Goal: Task Accomplishment & Management: Manage account settings

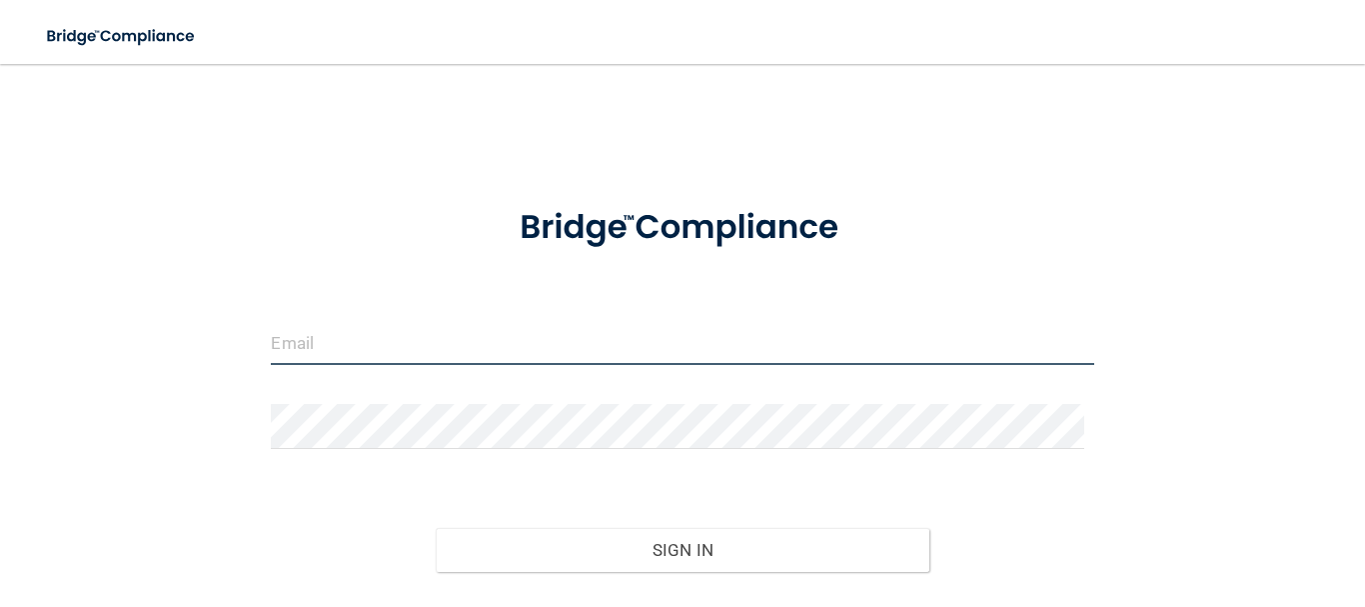
click at [323, 339] on input "email" at bounding box center [682, 342] width 823 height 45
type input "[EMAIL_ADDRESS][DOMAIN_NAME]"
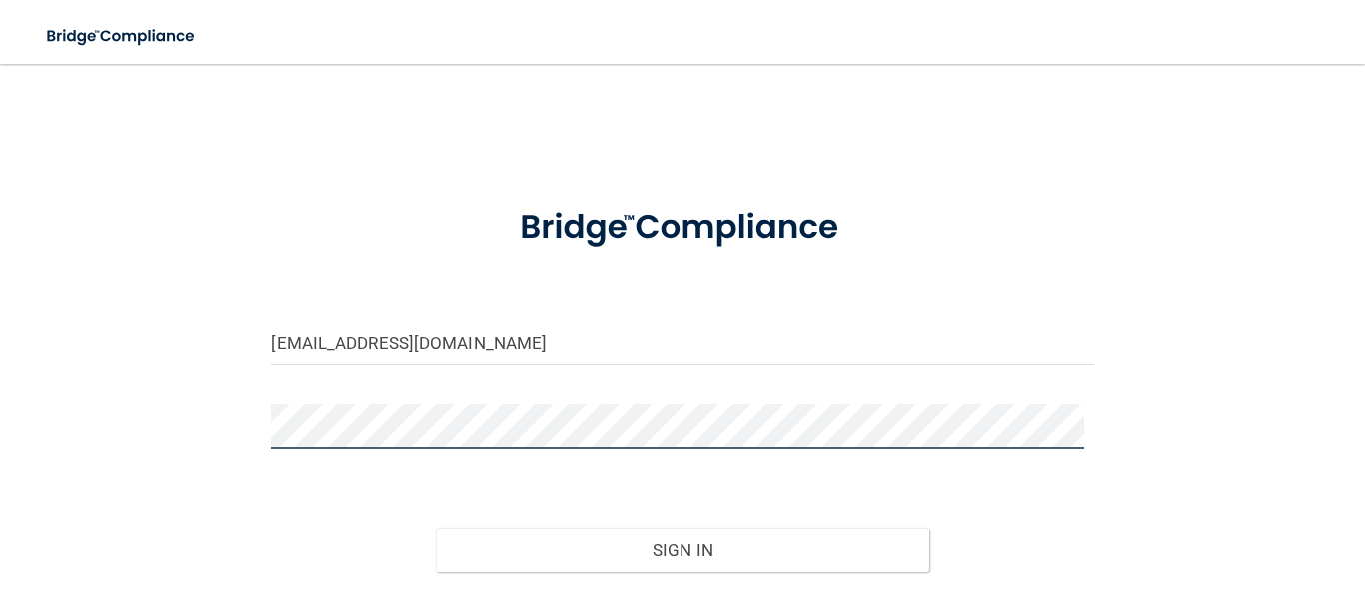
click at [436, 528] on button "Sign In" at bounding box center [683, 550] width 494 height 44
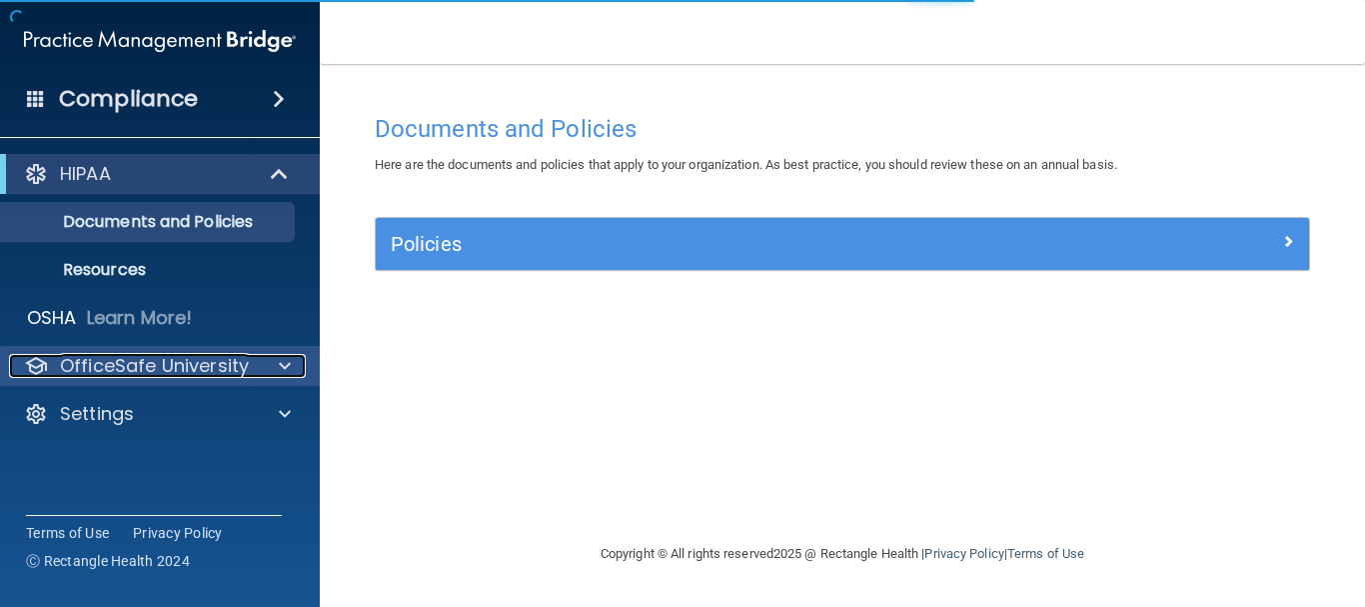
click at [234, 356] on p "OfficeSafe University" at bounding box center [154, 366] width 189 height 24
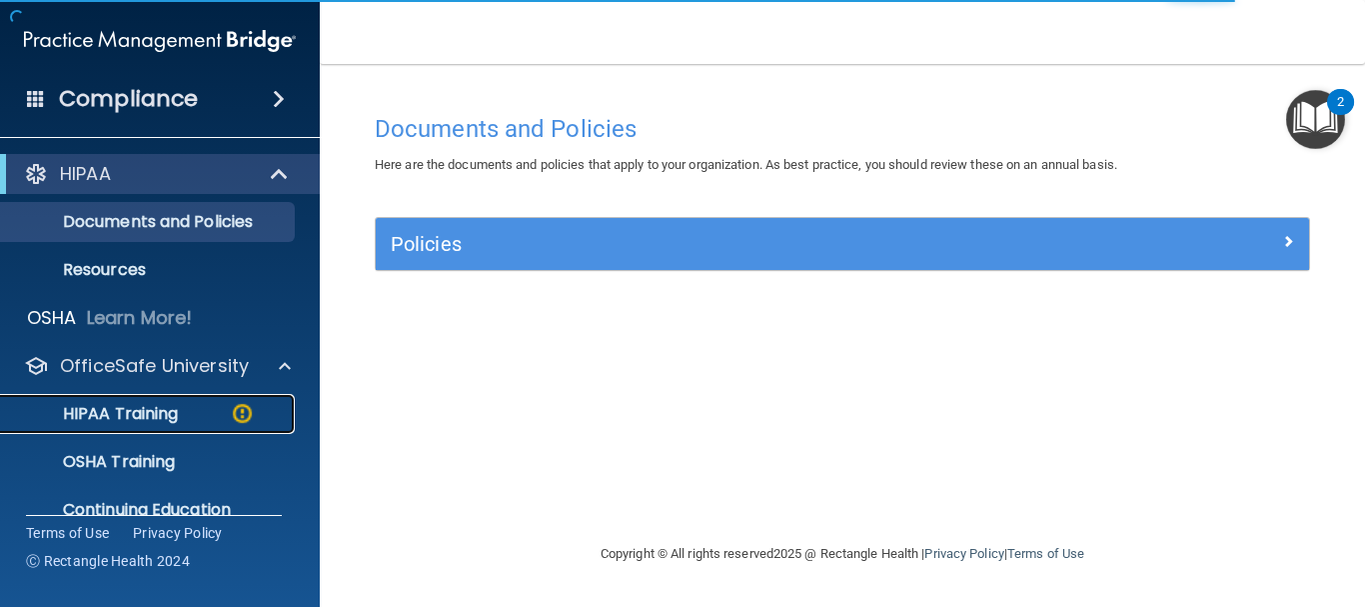
click at [142, 408] on p "HIPAA Training" at bounding box center [95, 414] width 165 height 20
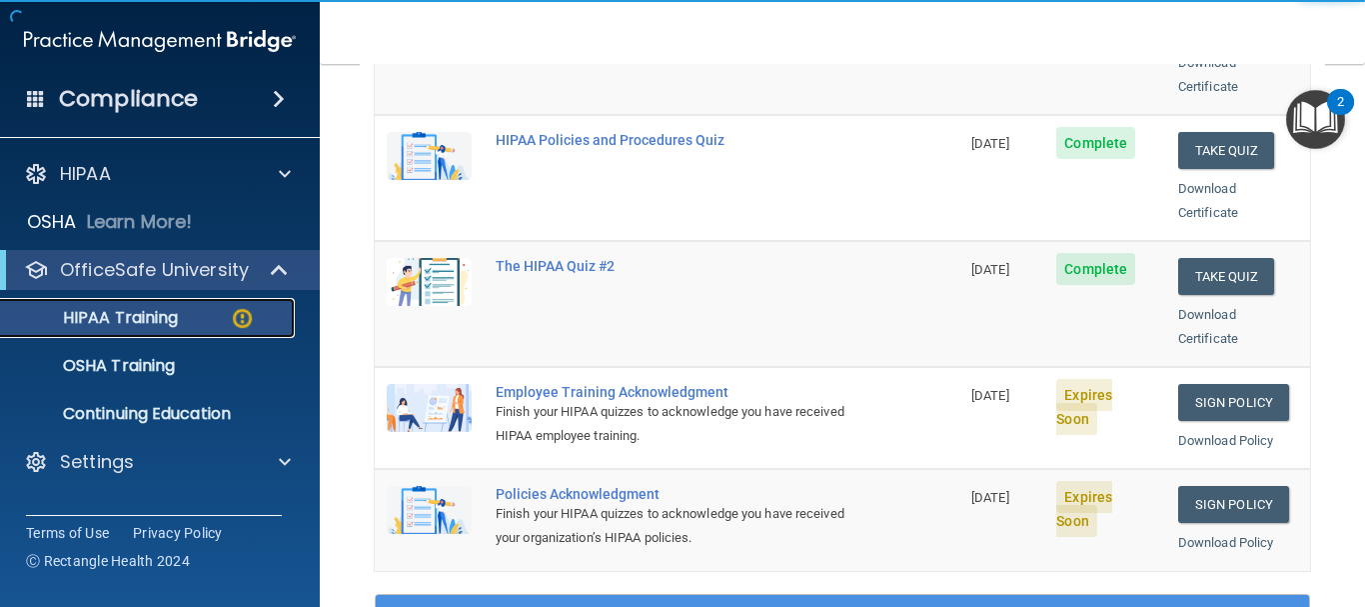
scroll to position [400, 0]
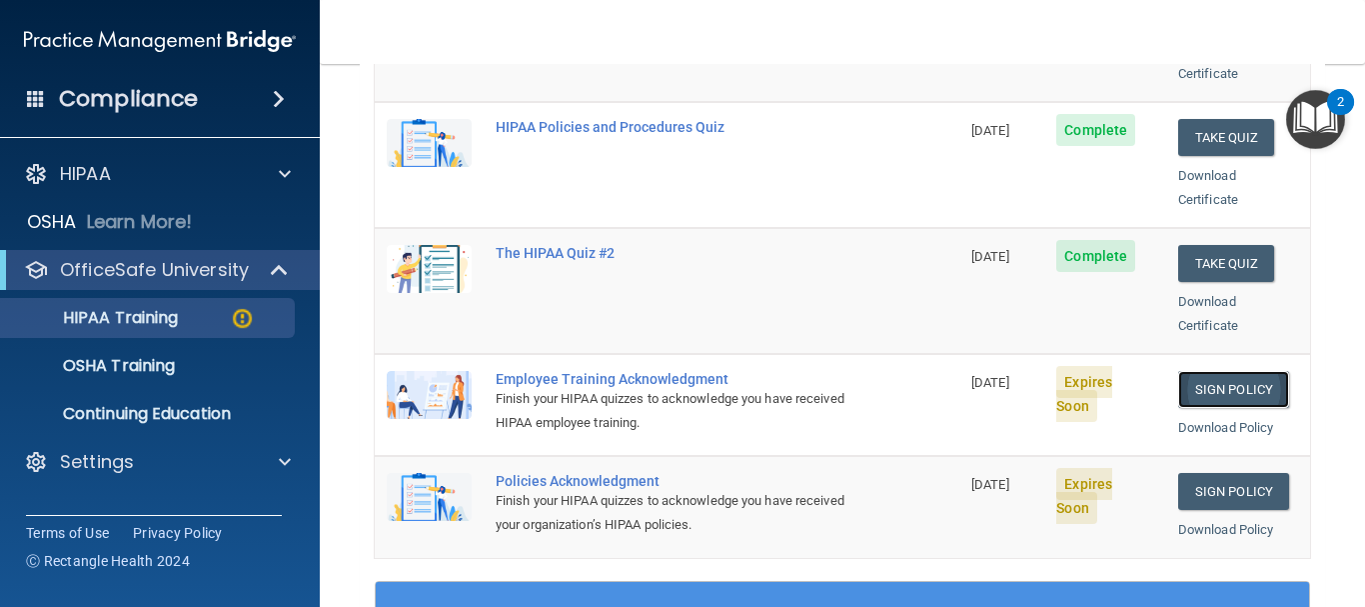
click at [1212, 371] on link "Sign Policy" at bounding box center [1233, 389] width 111 height 37
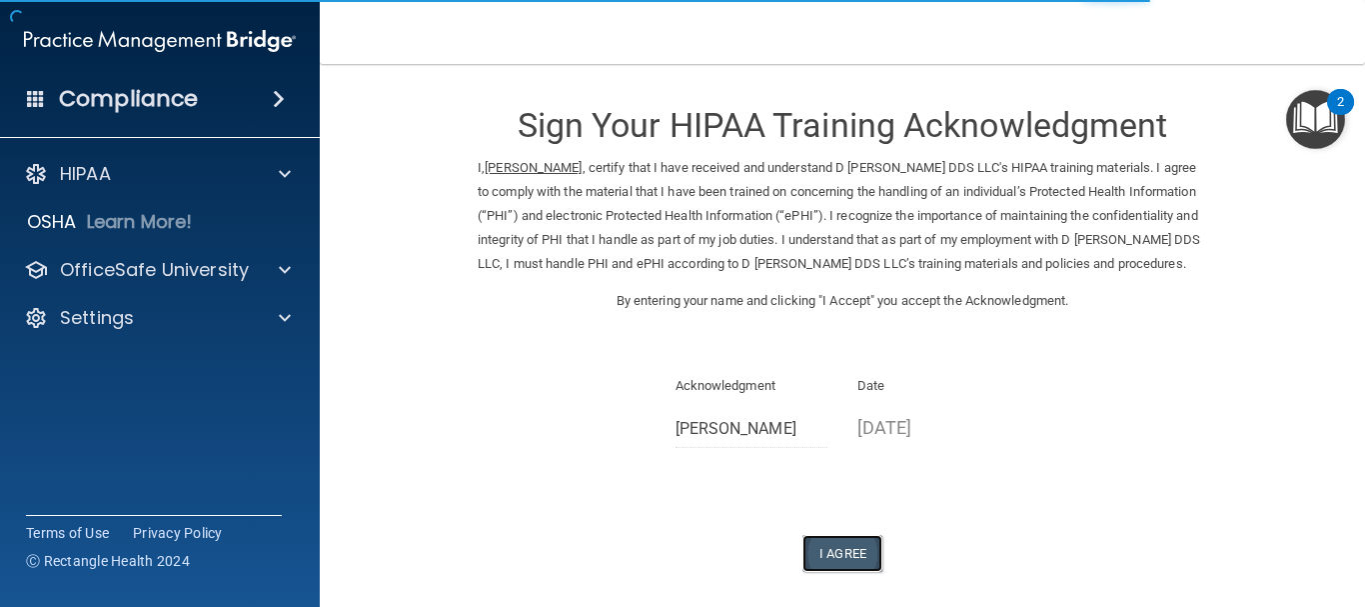
click at [848, 572] on button "I Agree" at bounding box center [843, 553] width 80 height 37
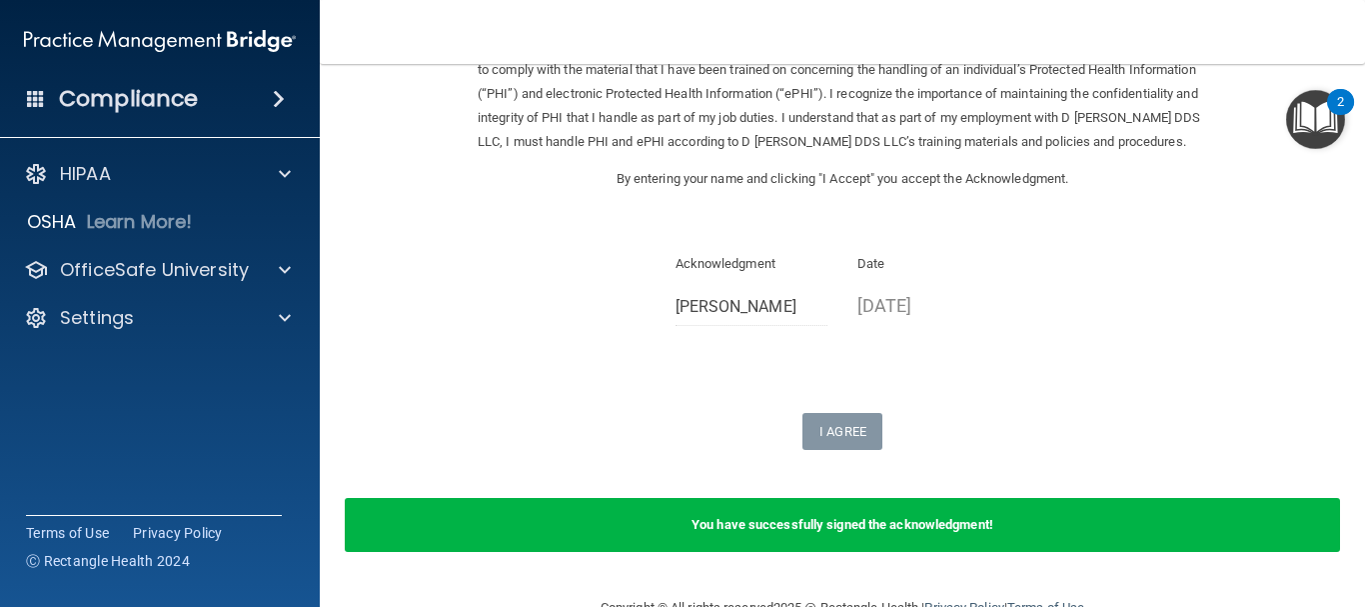
scroll to position [195, 0]
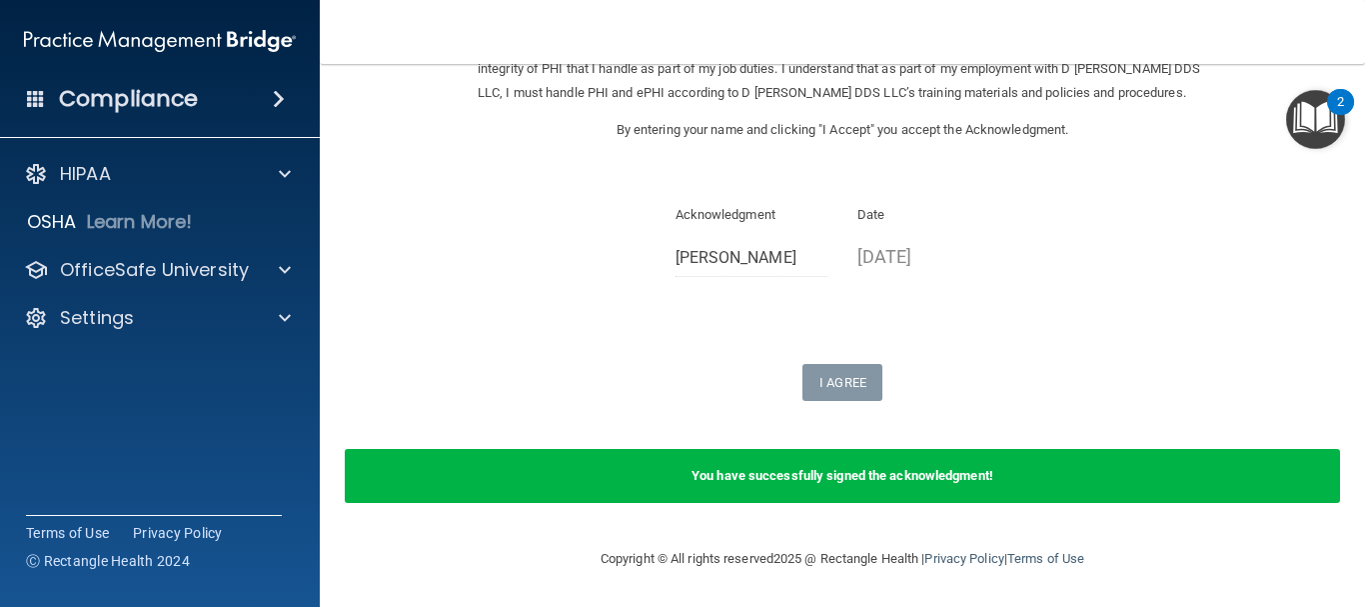
click at [661, 253] on div "Acknowledgment [PERSON_NAME]" at bounding box center [752, 247] width 183 height 89
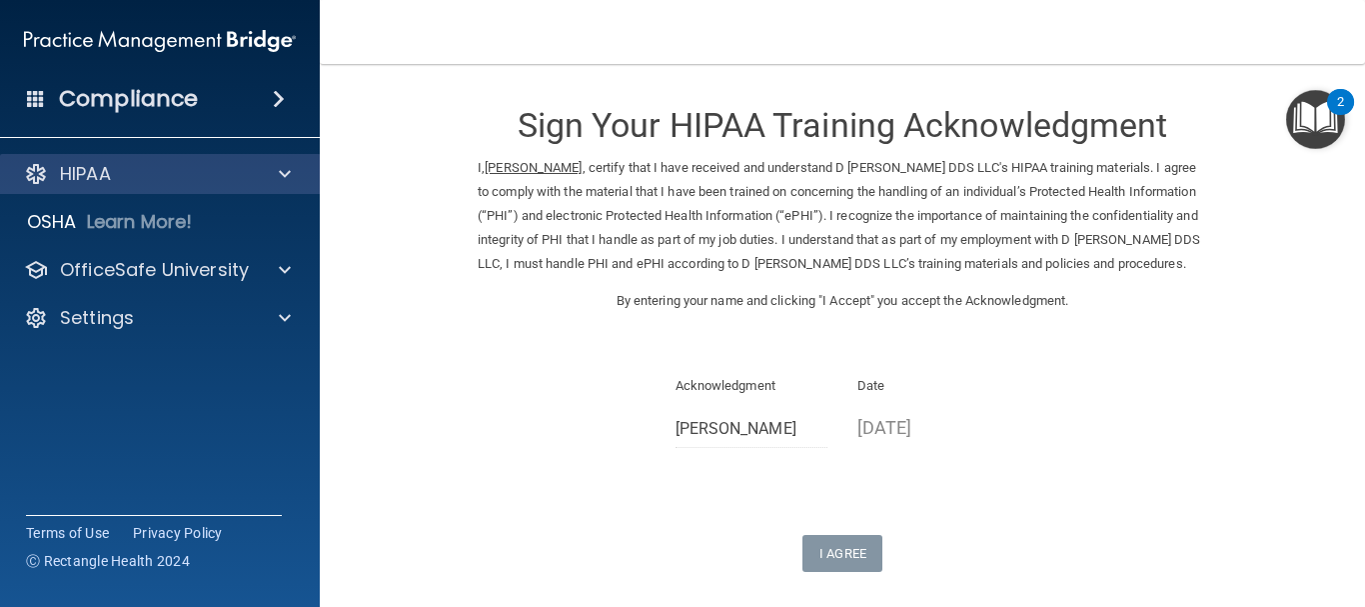
click at [154, 161] on div "HIPAA" at bounding box center [160, 174] width 321 height 40
click at [68, 184] on p "HIPAA" at bounding box center [85, 174] width 51 height 24
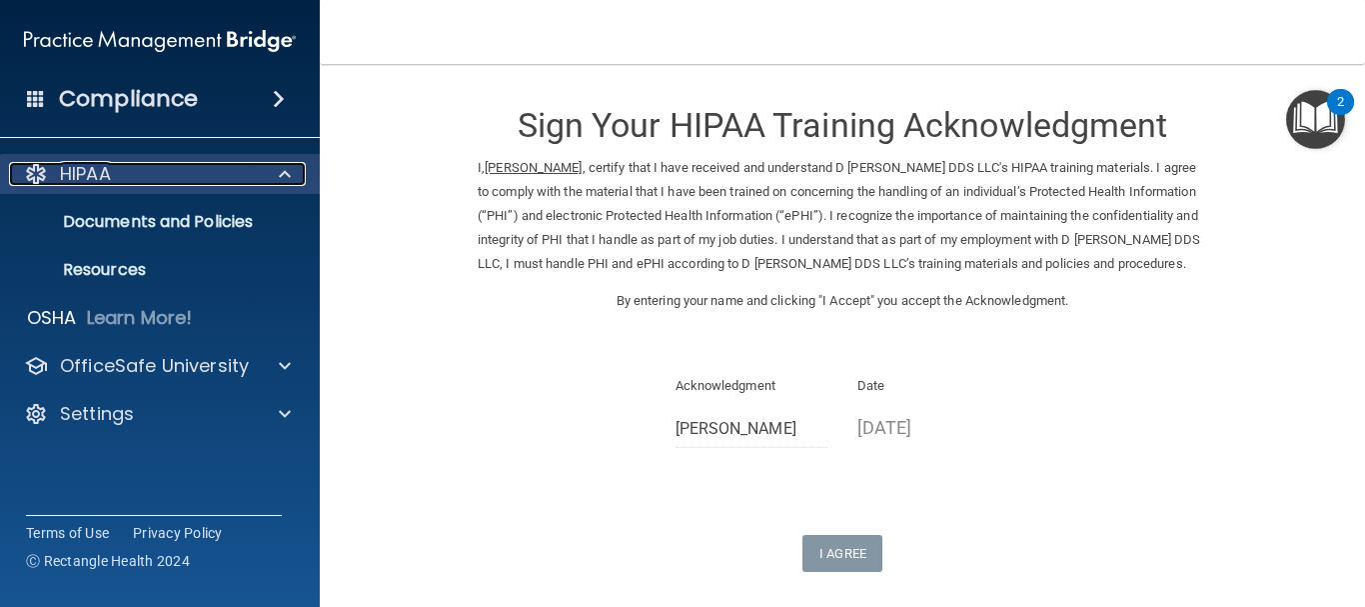
click at [77, 174] on p "HIPAA" at bounding box center [85, 174] width 51 height 24
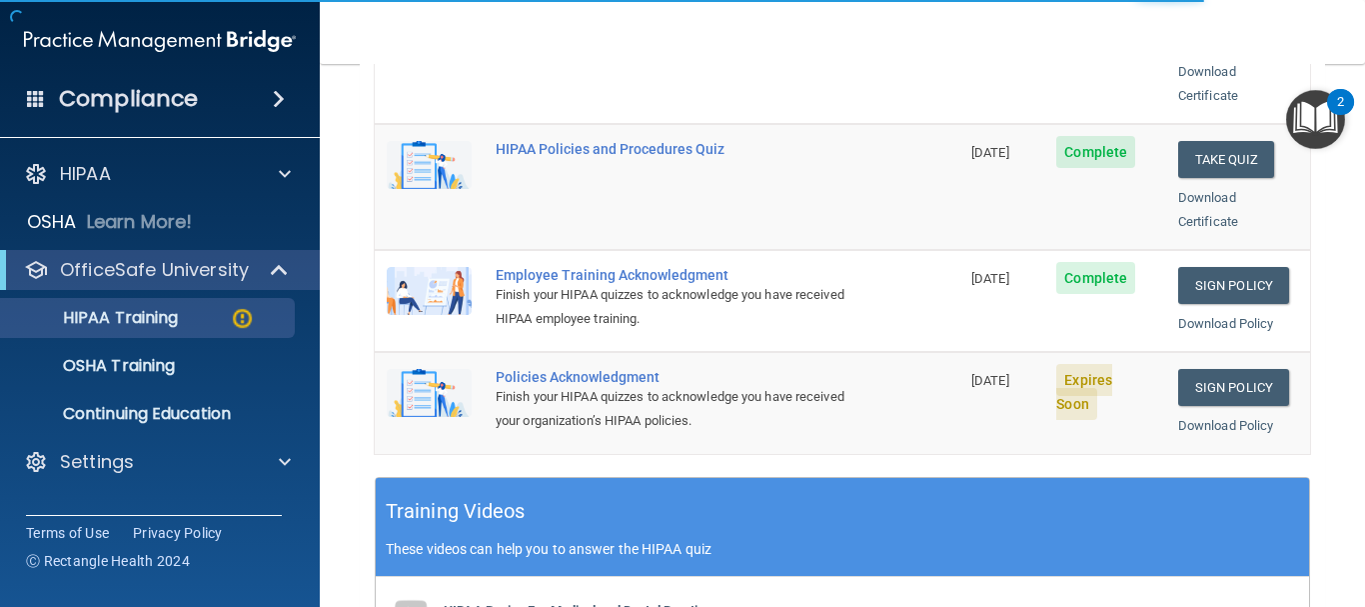
scroll to position [500, 0]
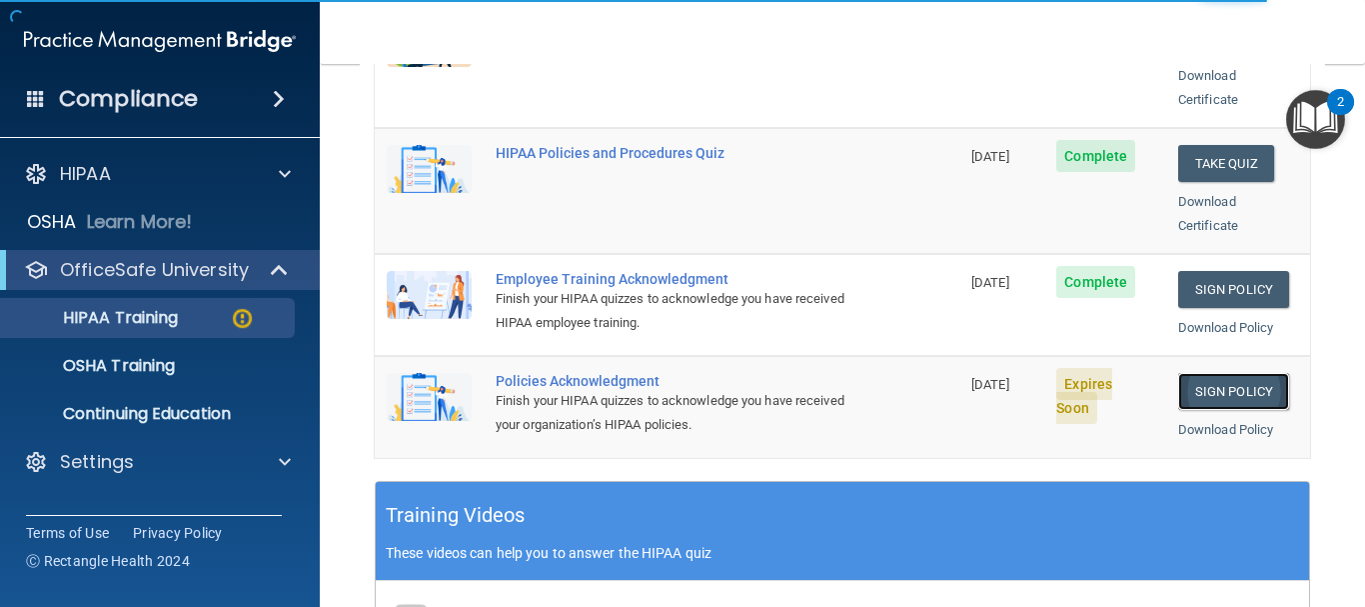
click at [1202, 373] on link "Sign Policy" at bounding box center [1233, 391] width 111 height 37
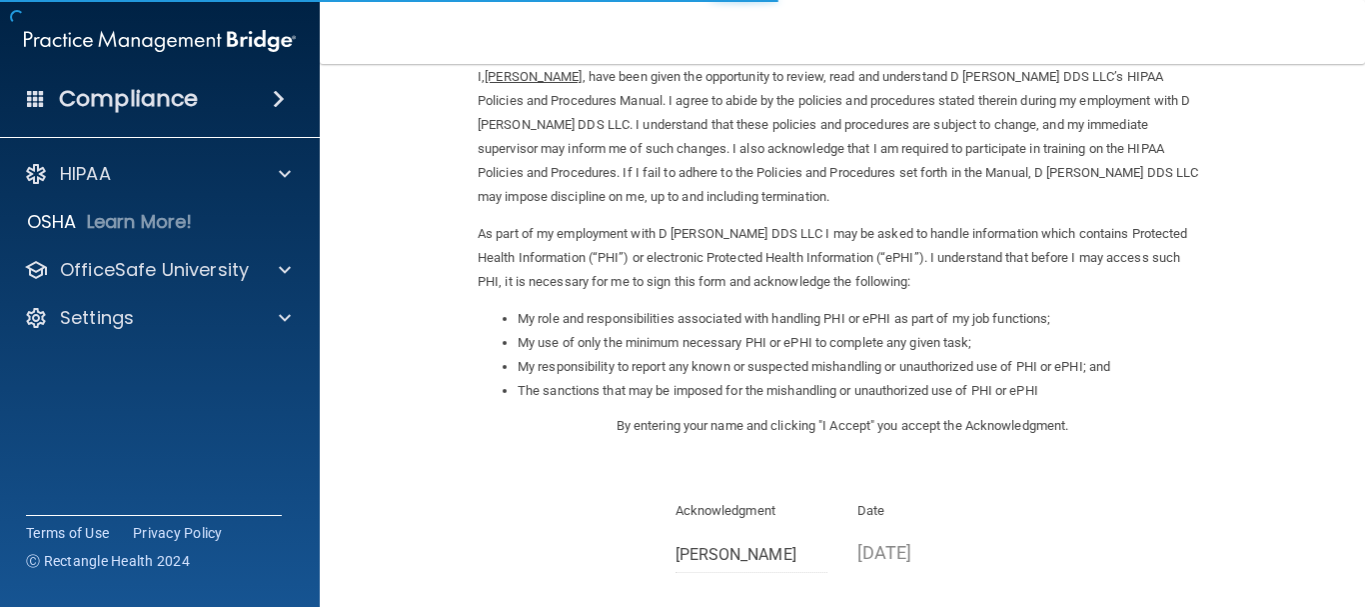
scroll to position [309, 0]
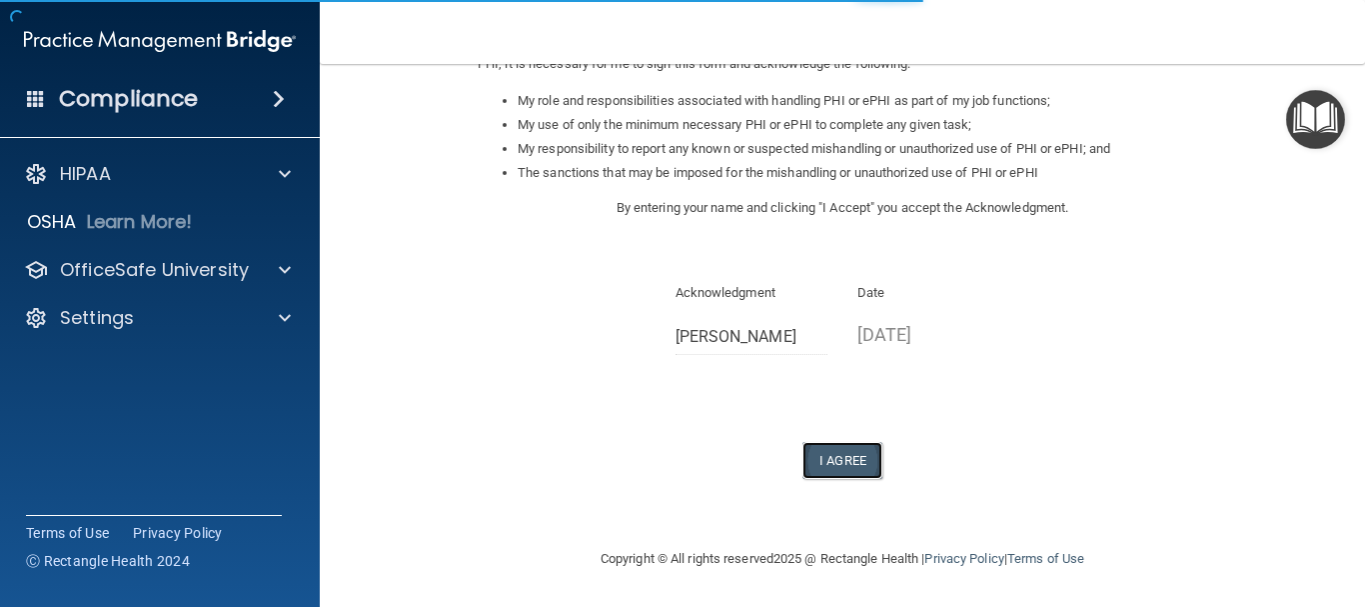
click at [835, 469] on button "I Agree" at bounding box center [843, 460] width 80 height 37
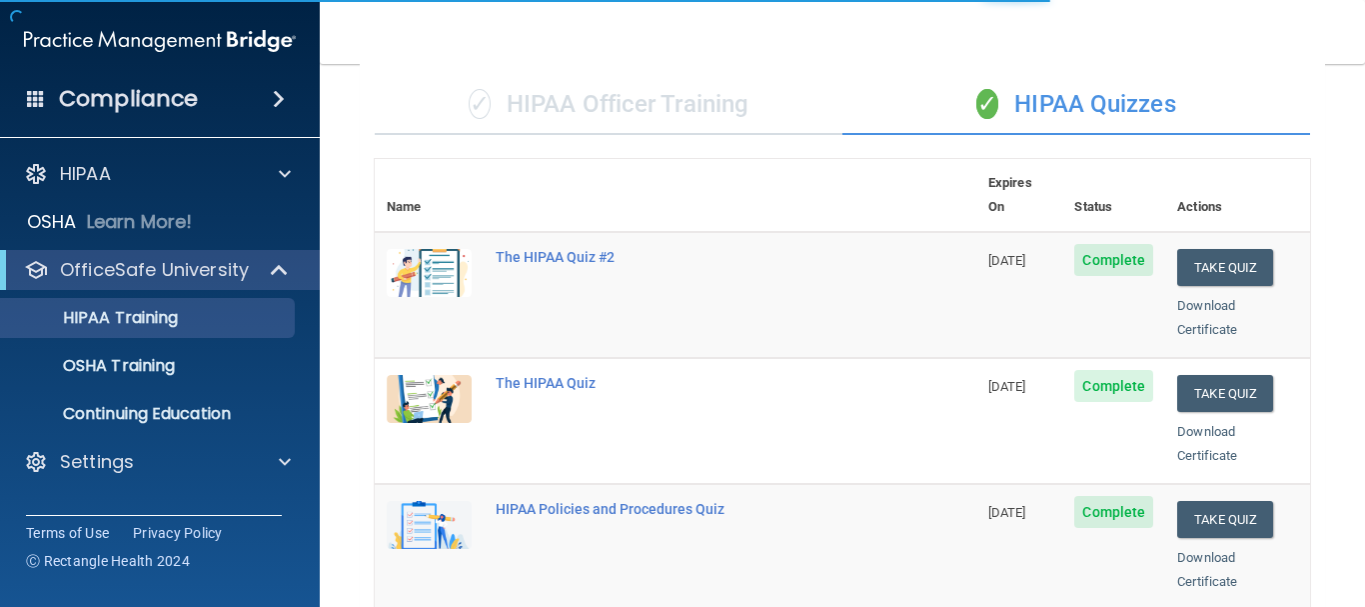
scroll to position [500, 0]
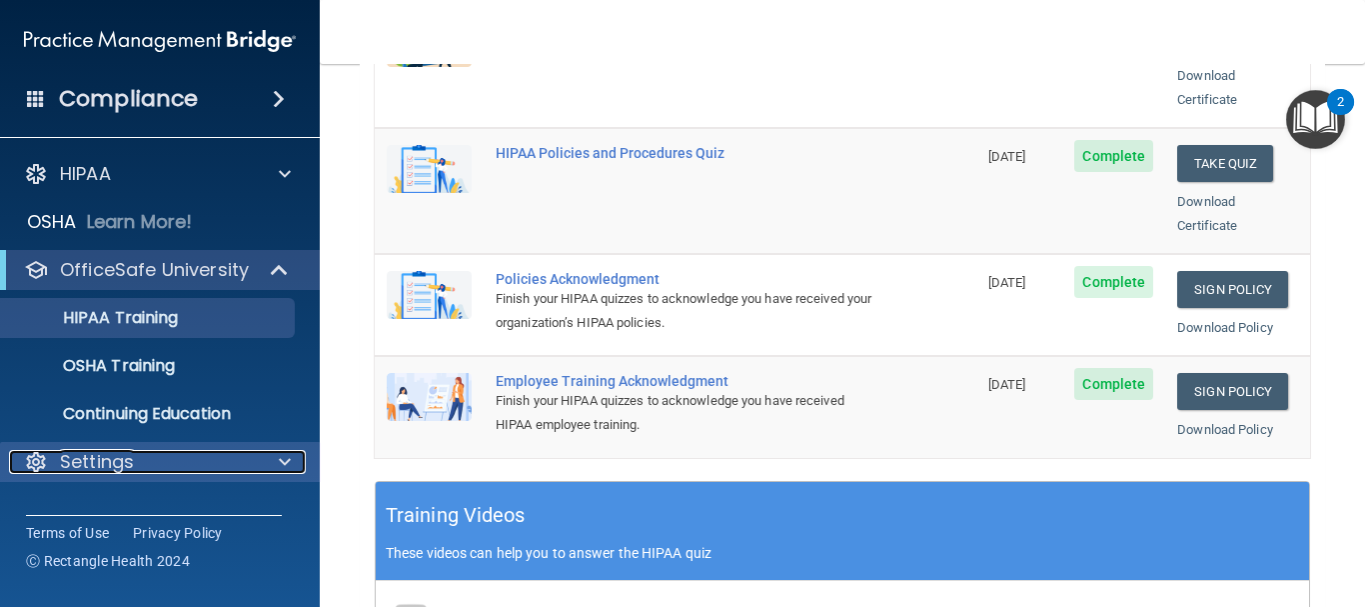
click at [276, 455] on div at bounding box center [282, 462] width 50 height 24
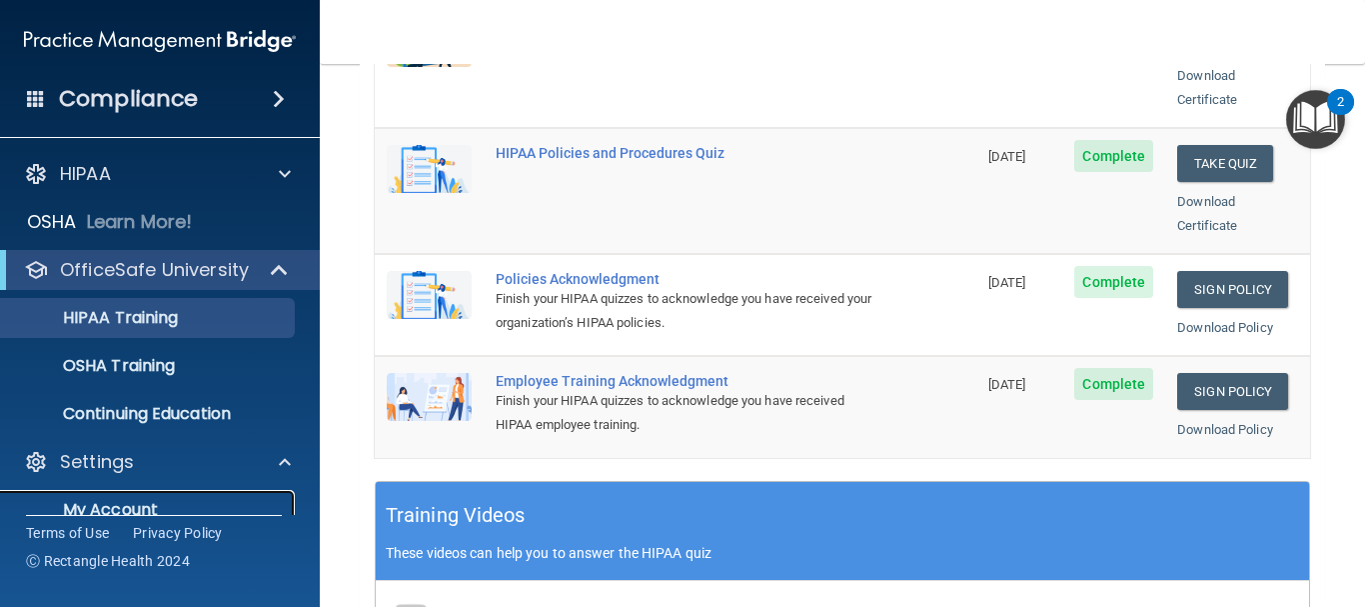
click at [147, 505] on p "My Account" at bounding box center [149, 510] width 273 height 20
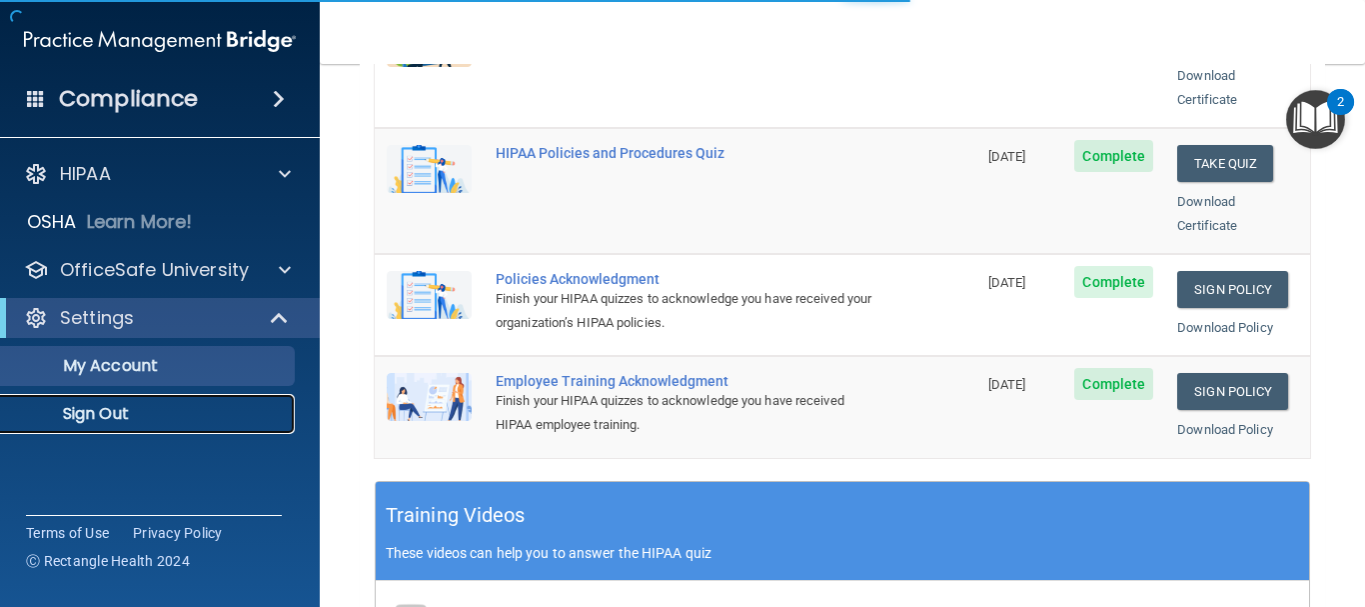
click at [119, 409] on p "Sign Out" at bounding box center [149, 414] width 273 height 20
